Goal: Task Accomplishment & Management: Use online tool/utility

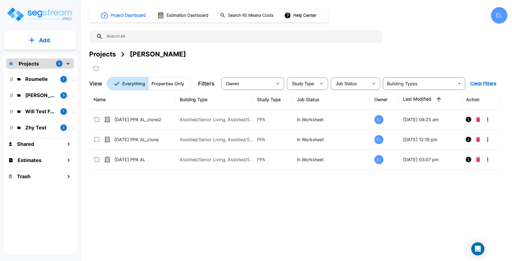
click at [504, 15] on div "EL" at bounding box center [499, 15] width 16 height 16
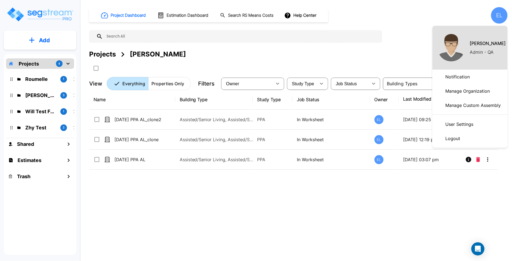
click at [462, 93] on p "Manage Organization" at bounding box center [467, 91] width 49 height 11
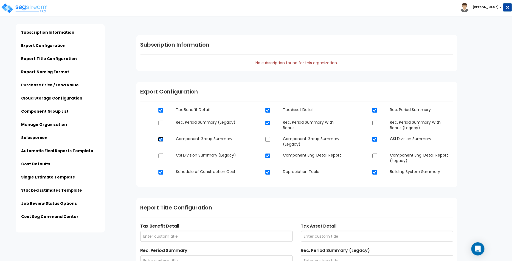
click at [161, 141] on input "checkbox" at bounding box center [160, 139] width 5 height 5
checkbox input "false"
click at [160, 172] on input "checkbox" at bounding box center [160, 172] width 5 height 5
checkbox input "false"
click at [267, 123] on input "checkbox" at bounding box center [267, 123] width 5 height 5
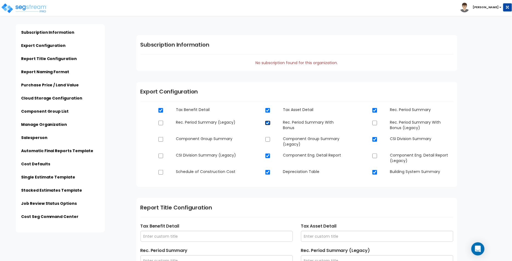
checkbox input "false"
click at [270, 112] on input "checkbox" at bounding box center [267, 110] width 5 height 5
checkbox input "false"
click at [268, 172] on input "checkbox" at bounding box center [267, 172] width 5 height 5
checkbox input "false"
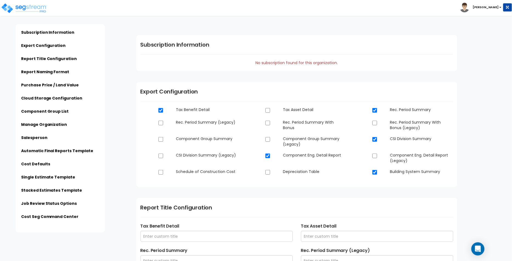
click at [270, 159] on dt at bounding box center [270, 156] width 18 height 7
click at [269, 156] on input "checkbox" at bounding box center [267, 156] width 5 height 5
checkbox input "false"
click at [379, 173] on dt at bounding box center [377, 172] width 18 height 7
click at [375, 173] on input "checkbox" at bounding box center [374, 172] width 5 height 5
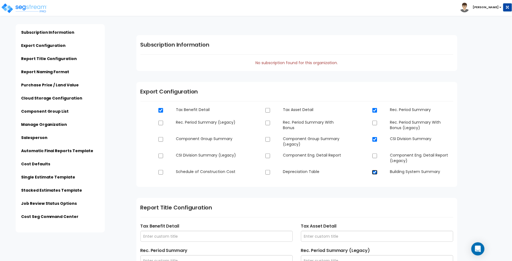
checkbox input "false"
click at [373, 143] on dt at bounding box center [377, 139] width 18 height 7
click at [375, 140] on input "checkbox" at bounding box center [374, 139] width 5 height 5
checkbox input "false"
click at [375, 108] on input "checkbox" at bounding box center [374, 110] width 5 height 5
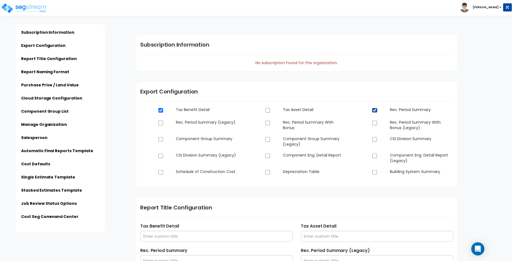
checkbox input "false"
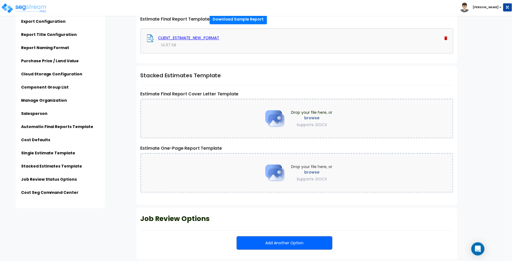
scroll to position [1232, 0]
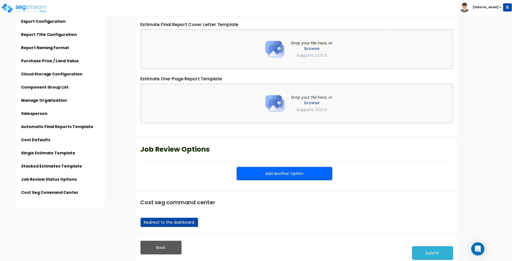
click at [423, 247] on button "Submit" at bounding box center [432, 253] width 41 height 14
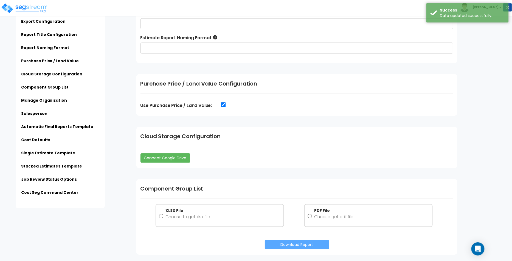
scroll to position [411, 0]
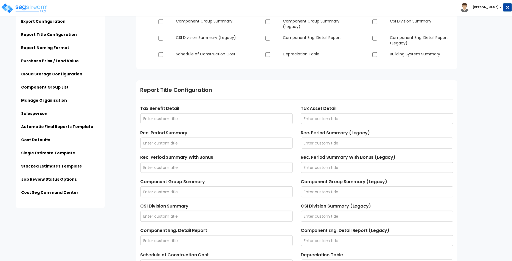
type input "Admin - QA"
type input "[STREET_ADDRESS]"
type input "[EMAIL_ADDRESS][DOMAIN_NAME]"
type input "[PHONE_NUMBER]"
type input "[PERSON_NAME]"
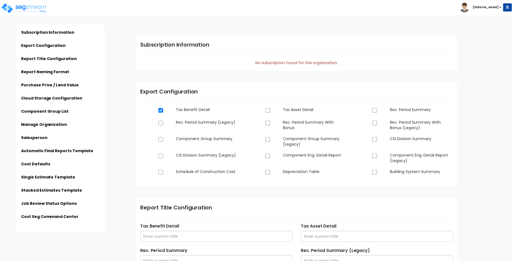
scroll to position [411, 0]
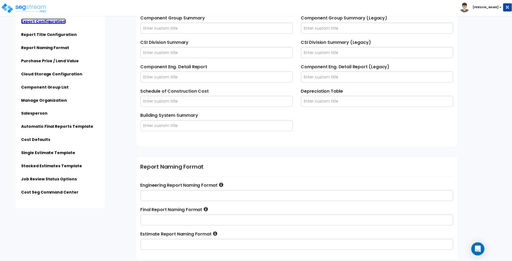
click at [52, 21] on link "Export Configuration" at bounding box center [43, 21] width 45 height 5
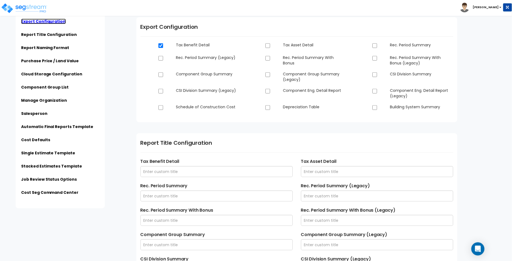
scroll to position [71, 0]
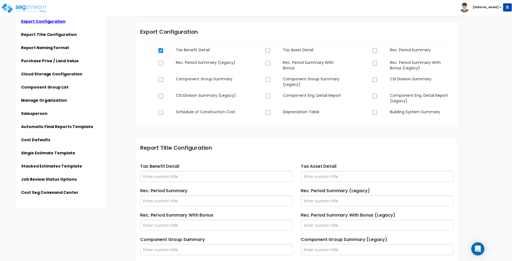
click at [38, 5] on div "Click to return on the top page" at bounding box center [28, 3] width 52 height 7
click at [39, 10] on img at bounding box center [24, 8] width 47 height 11
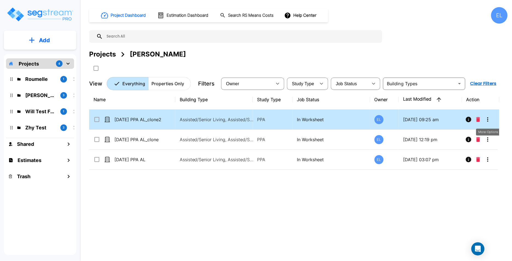
click at [490, 118] on icon "More-Options" at bounding box center [488, 119] width 7 height 7
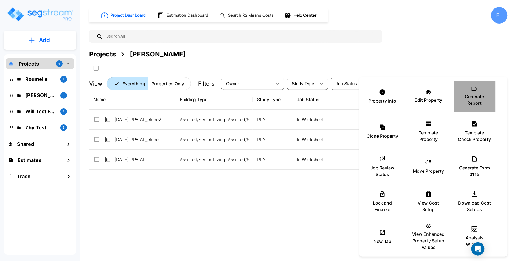
click at [478, 100] on p "Generate Report" at bounding box center [474, 99] width 33 height 13
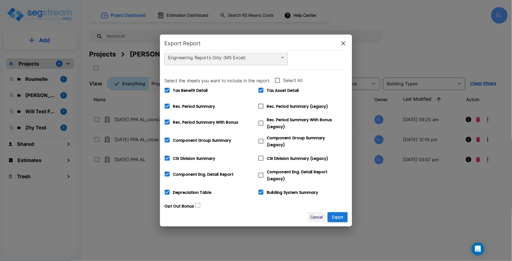
scroll to position [7, 0]
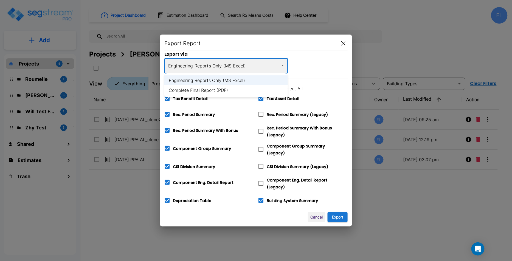
click at [247, 69] on body "× Your report is being generated. Be patient! × We're working on your Modificat…" at bounding box center [256, 130] width 512 height 261
click at [237, 87] on li "Complete Final Report (PDF)" at bounding box center [225, 90] width 123 height 10
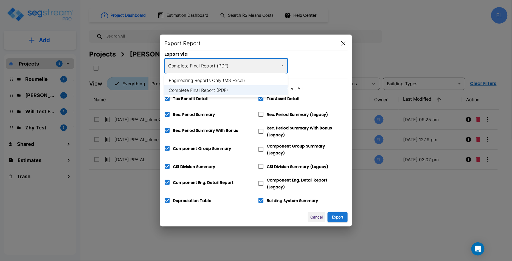
click at [247, 64] on body "× Your report is being generated. Be patient! × We're working on your Modificat…" at bounding box center [256, 130] width 512 height 261
click at [241, 76] on li "Engineering Reports Only (MS Excel)" at bounding box center [225, 80] width 123 height 10
type input "xlsx"
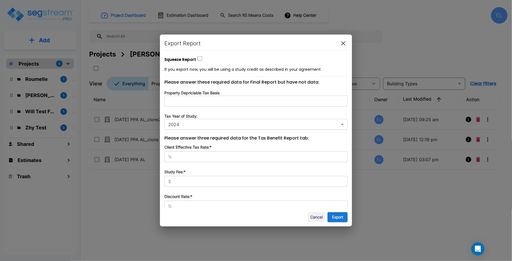
scroll to position [173, 0]
click at [197, 56] on input "Squeeze Report" at bounding box center [199, 58] width 5 height 5
click at [199, 56] on input "Squeeze Report" at bounding box center [199, 58] width 5 height 5
checkbox input "false"
click at [342, 43] on icon "button" at bounding box center [343, 43] width 4 height 4
